Goal: Task Accomplishment & Management: Manage account settings

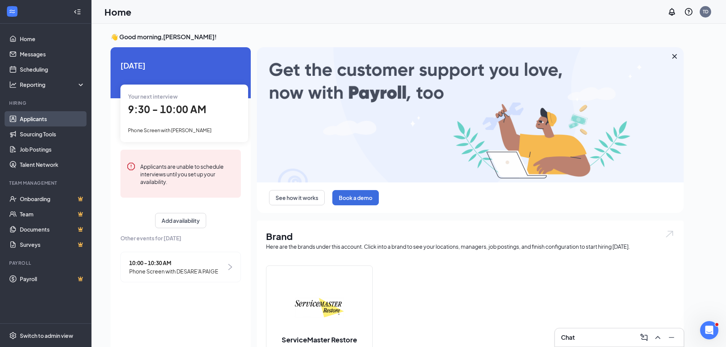
click at [37, 119] on link "Applicants" at bounding box center [52, 118] width 65 height 15
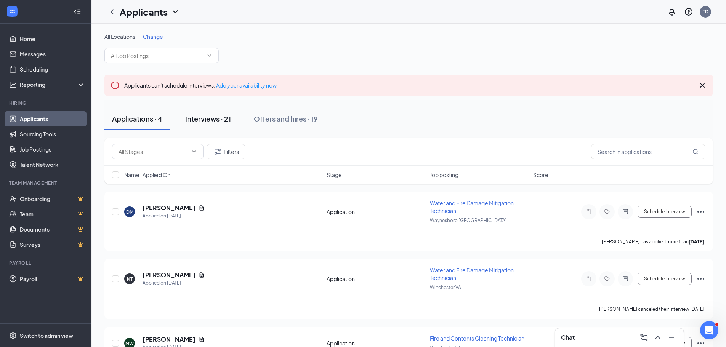
click at [220, 116] on div "Interviews · 21" at bounding box center [208, 119] width 46 height 10
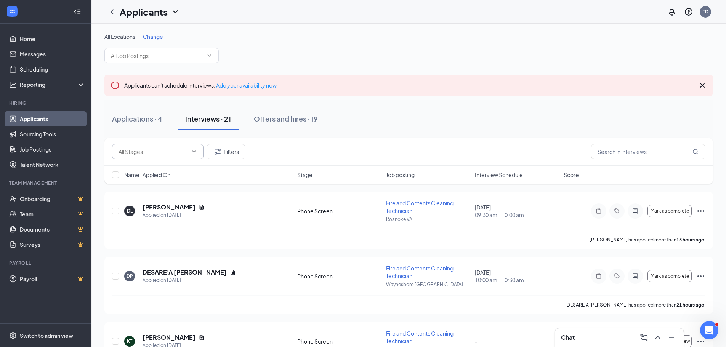
click at [194, 153] on icon "ChevronDown" at bounding box center [194, 152] width 6 height 6
click at [179, 187] on div "Phone Screen Complete (5)" at bounding box center [152, 187] width 69 height 8
type input "Phone Screen Complete (5)"
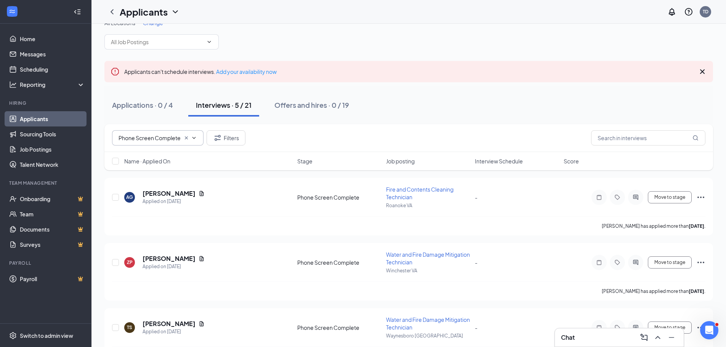
scroll to position [38, 0]
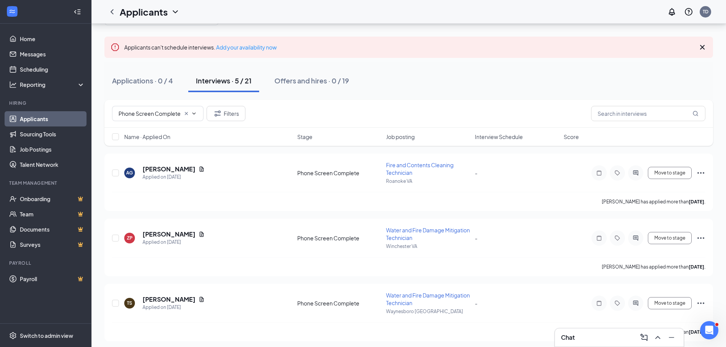
click at [186, 114] on icon "Cross" at bounding box center [186, 114] width 6 height 6
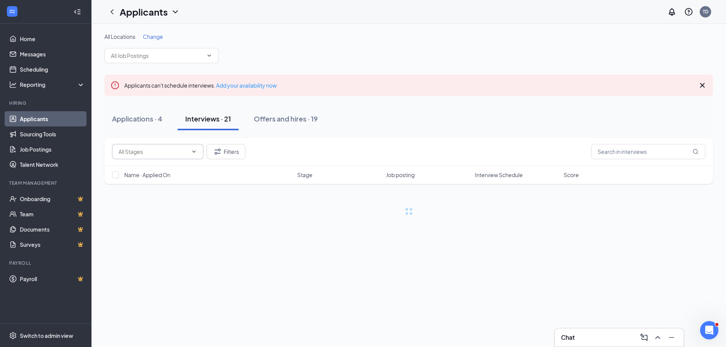
scroll to position [0, 0]
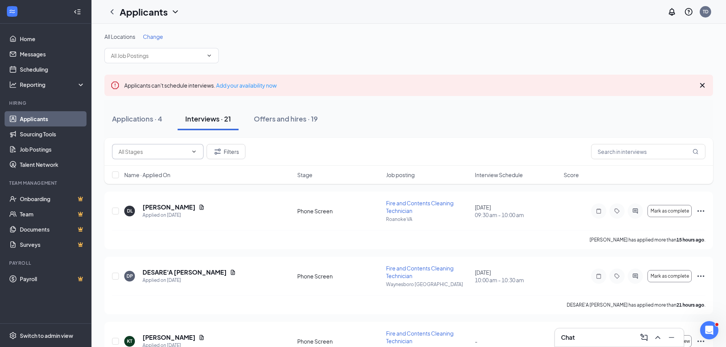
click at [194, 151] on icon "ChevronDown" at bounding box center [194, 152] width 6 height 6
click at [183, 172] on div "Phone Screen (16)" at bounding box center [157, 169] width 79 height 8
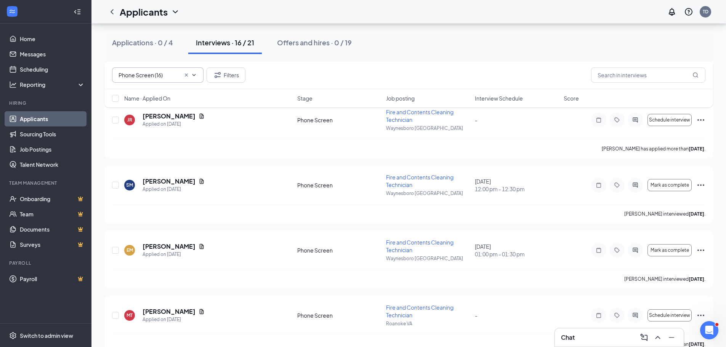
scroll to position [660, 0]
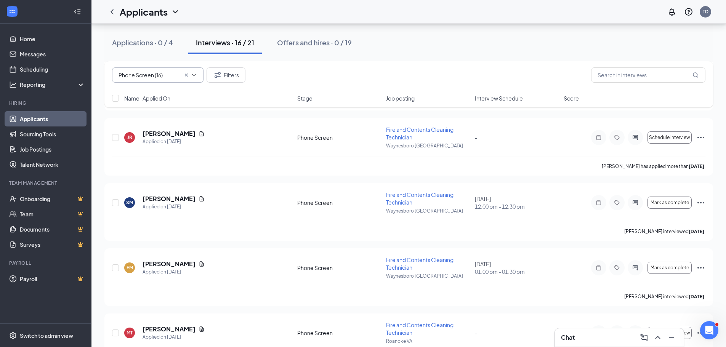
click at [193, 74] on icon "ChevronDown" at bounding box center [194, 75] width 6 height 6
click at [178, 110] on div "Phone Screen Complete (5)" at bounding box center [152, 110] width 69 height 8
type input "Phone Screen Complete (5)"
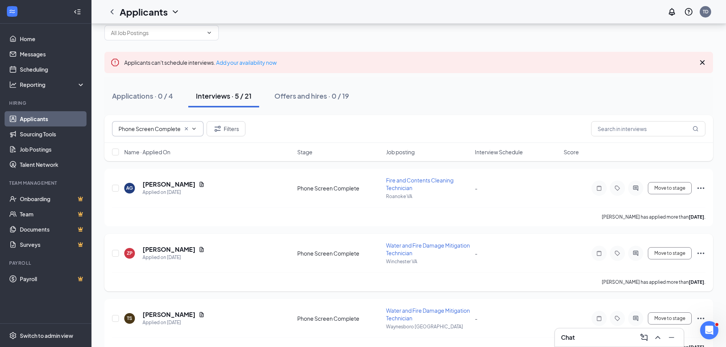
scroll to position [19, 0]
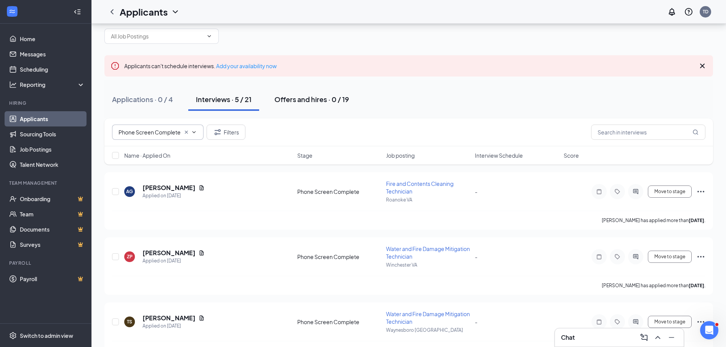
click at [317, 101] on div "Offers and hires · 0 / 19" at bounding box center [311, 99] width 75 height 10
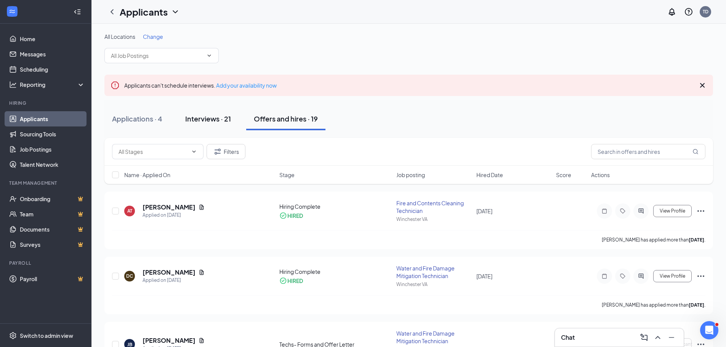
click at [218, 119] on div "Interviews · 21" at bounding box center [208, 119] width 46 height 10
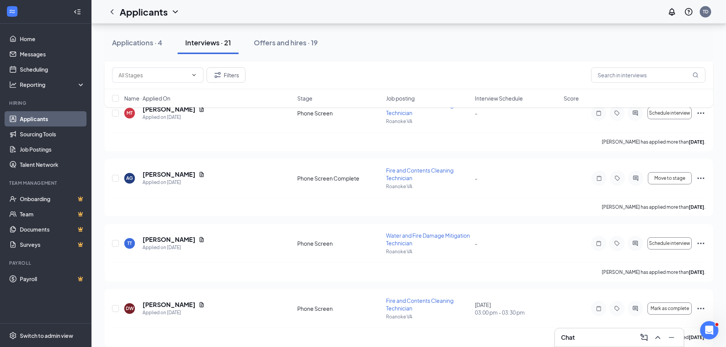
scroll to position [876, 0]
